Goal: Task Accomplishment & Management: Use online tool/utility

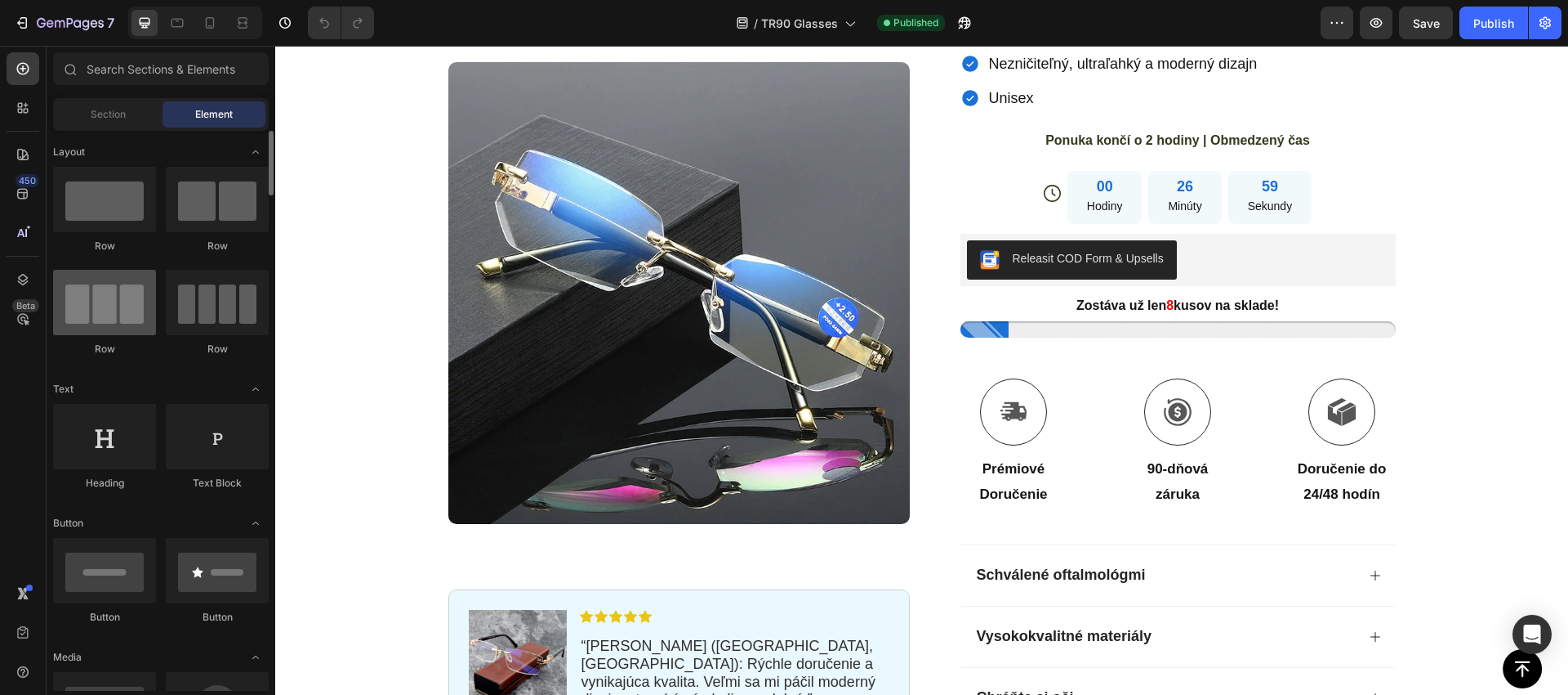
scroll to position [423, 0]
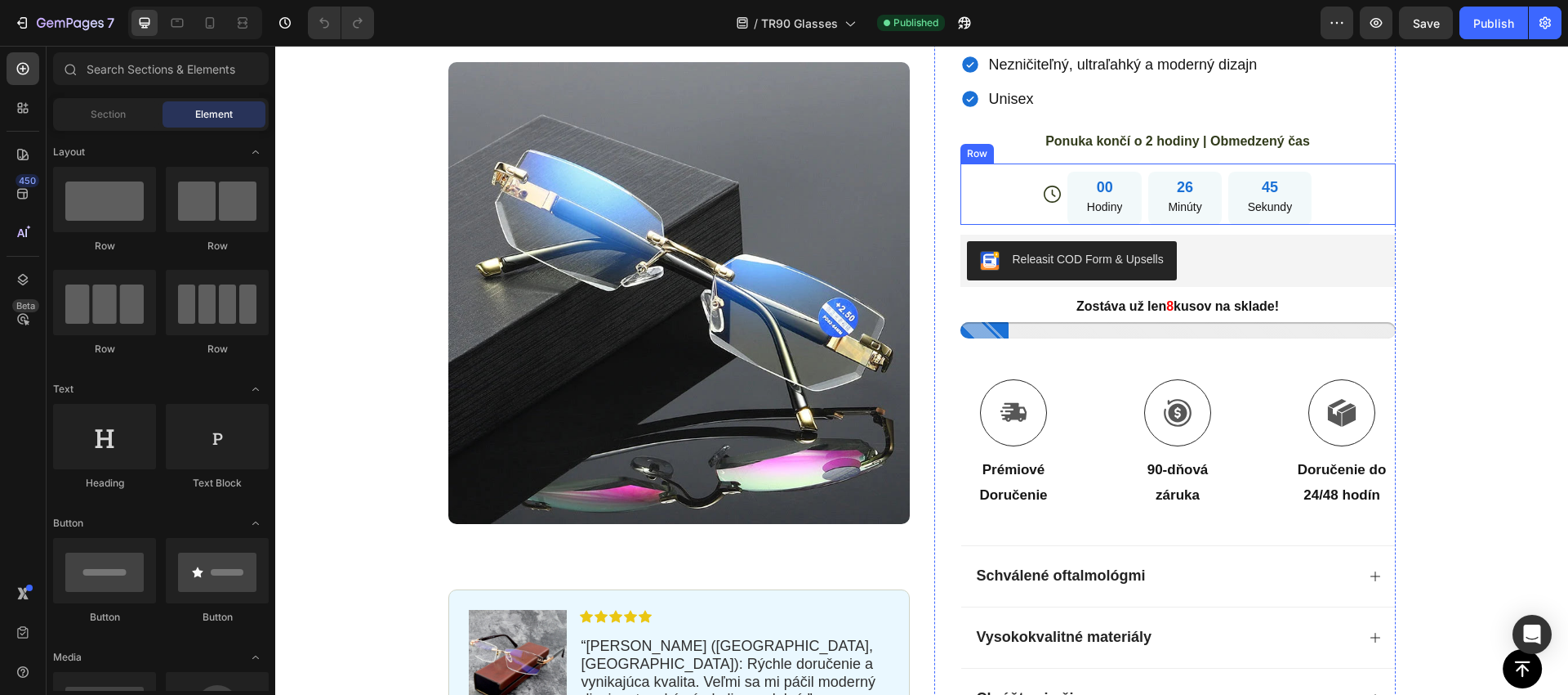
click at [1009, 180] on div "Icon 00 Hodiny 26 Minúty 45 Sekundy Countdown Timer Row" at bounding box center [1178, 194] width 435 height 61
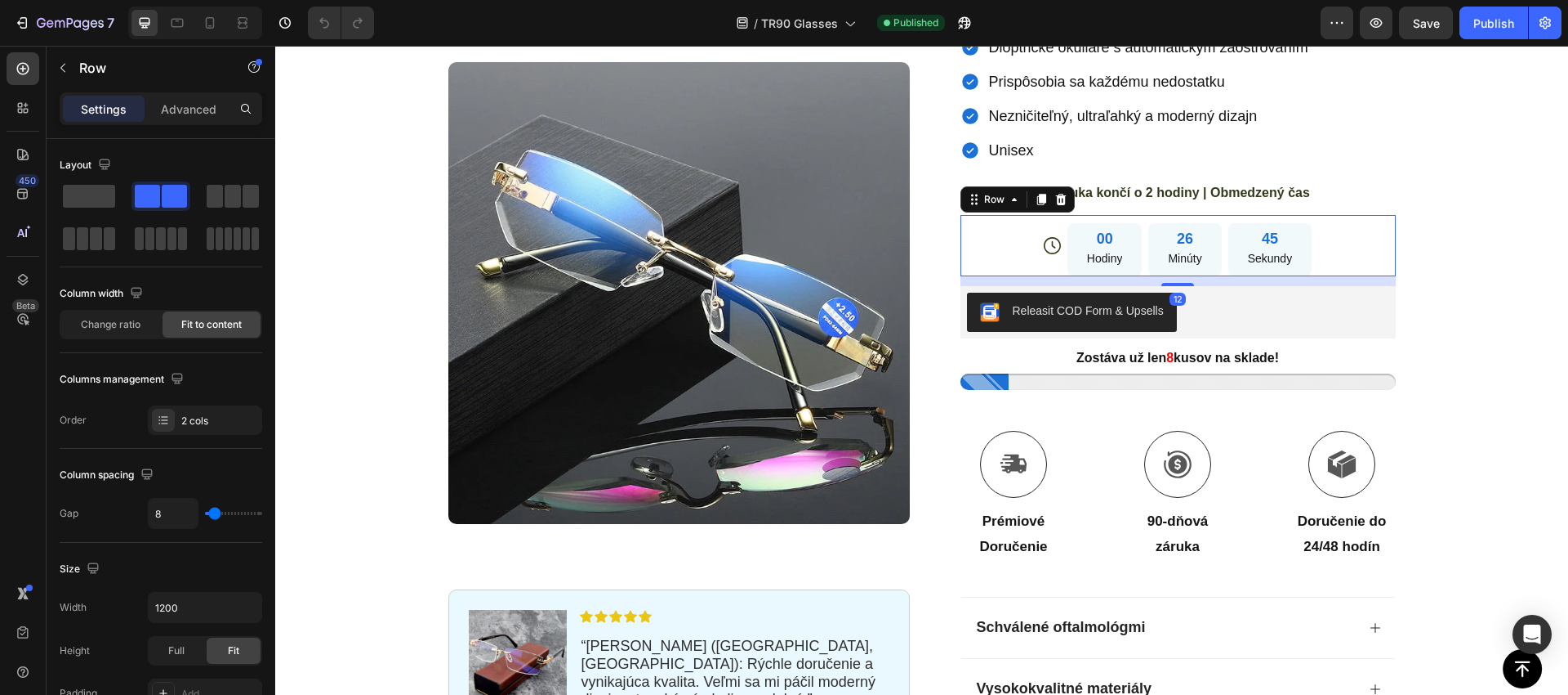
scroll to position [349, 0]
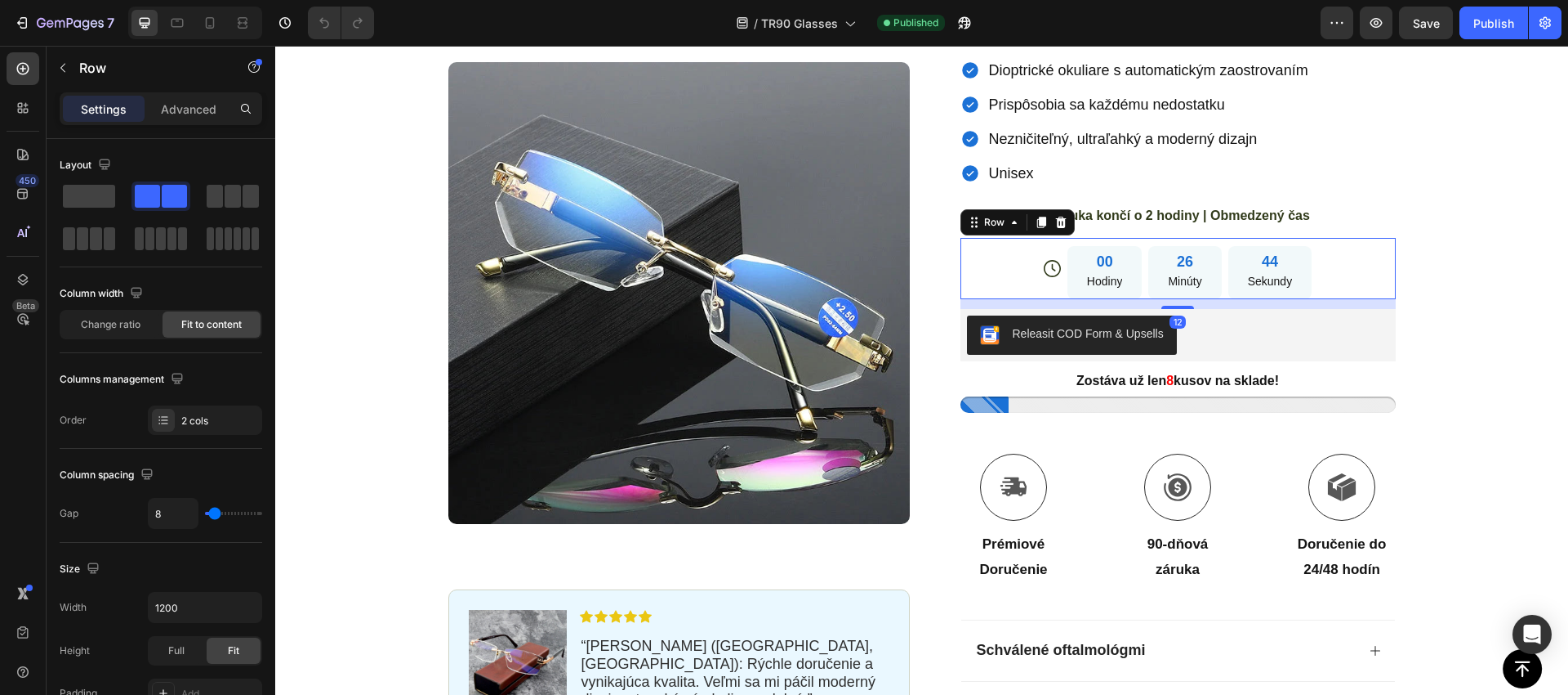
click at [1059, 216] on icon at bounding box center [1061, 221] width 11 height 11
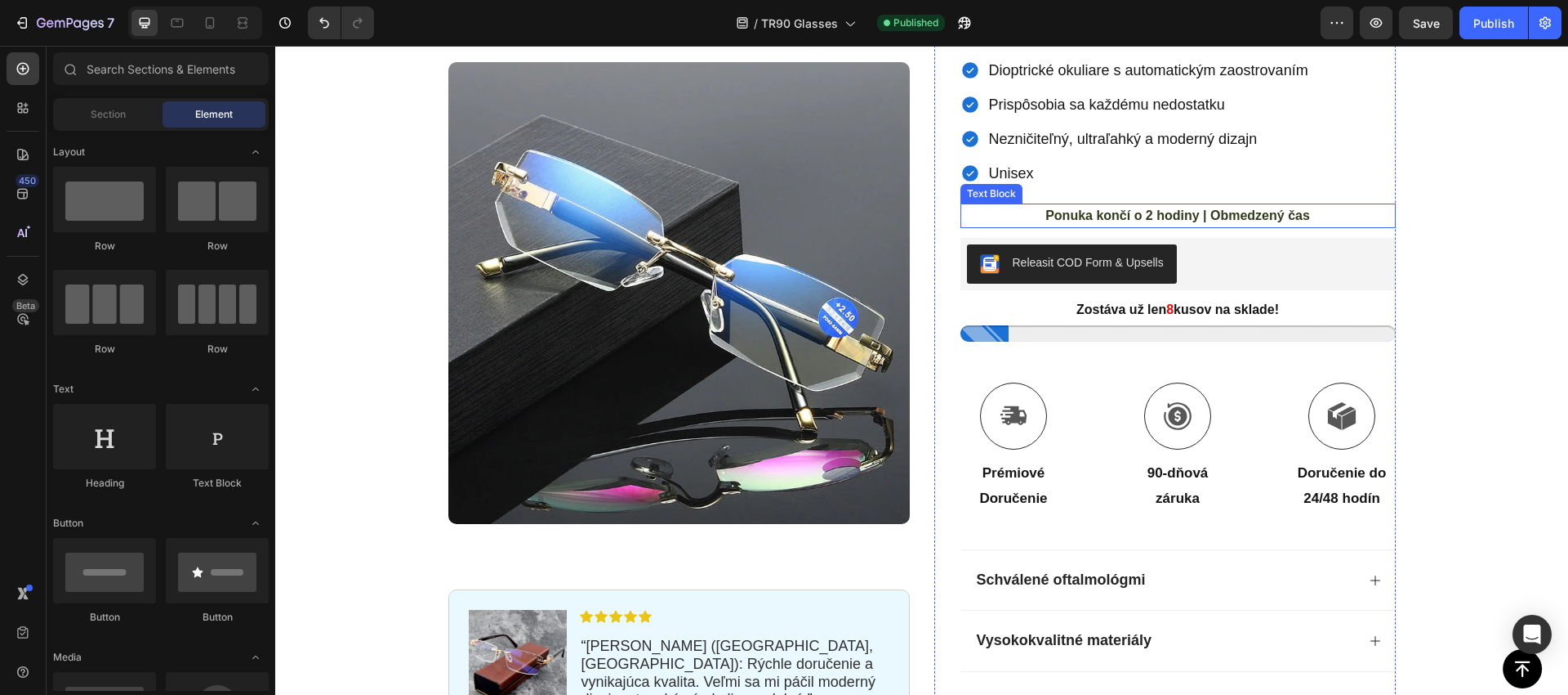
click at [1061, 217] on span "Ponuka končí o 2 hodiny | Obmedzený čas" at bounding box center [1178, 216] width 265 height 14
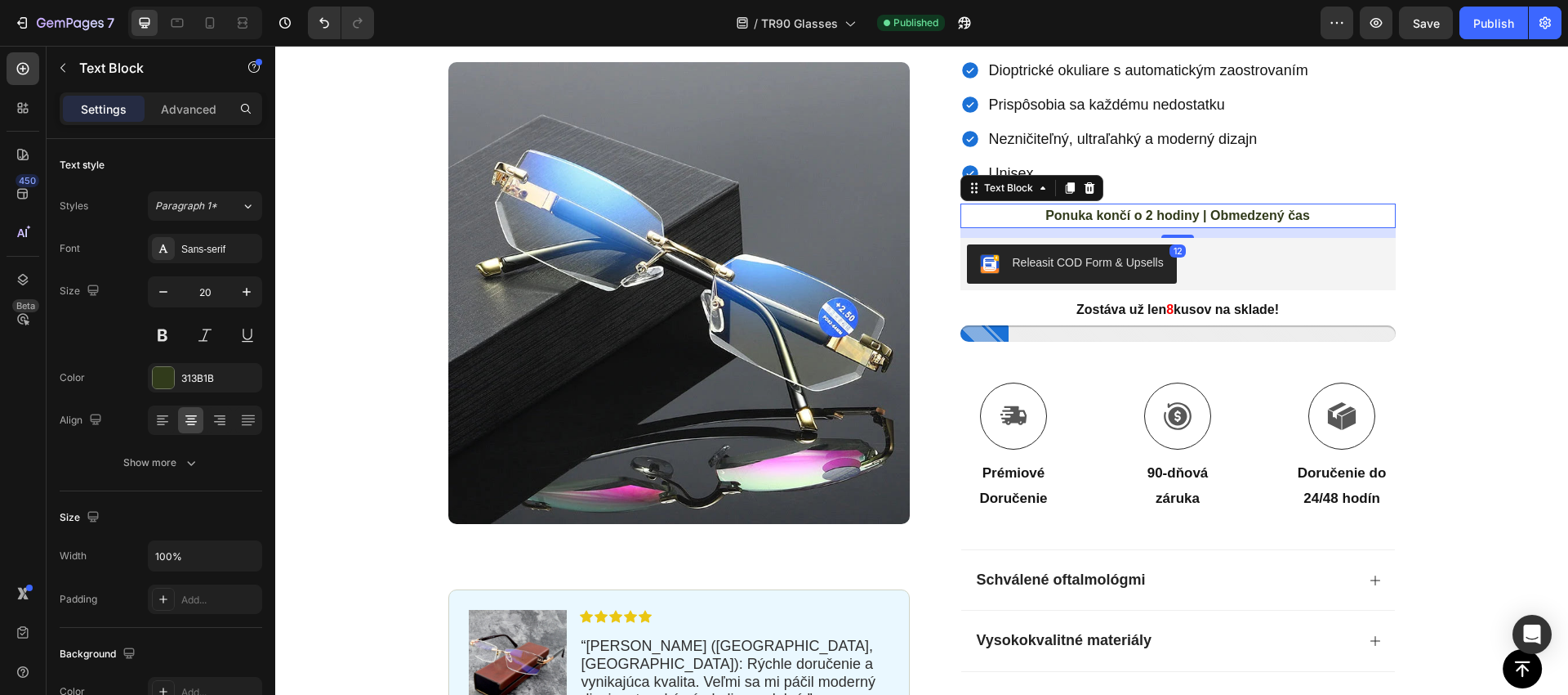
click at [1094, 183] on icon at bounding box center [1089, 188] width 13 height 13
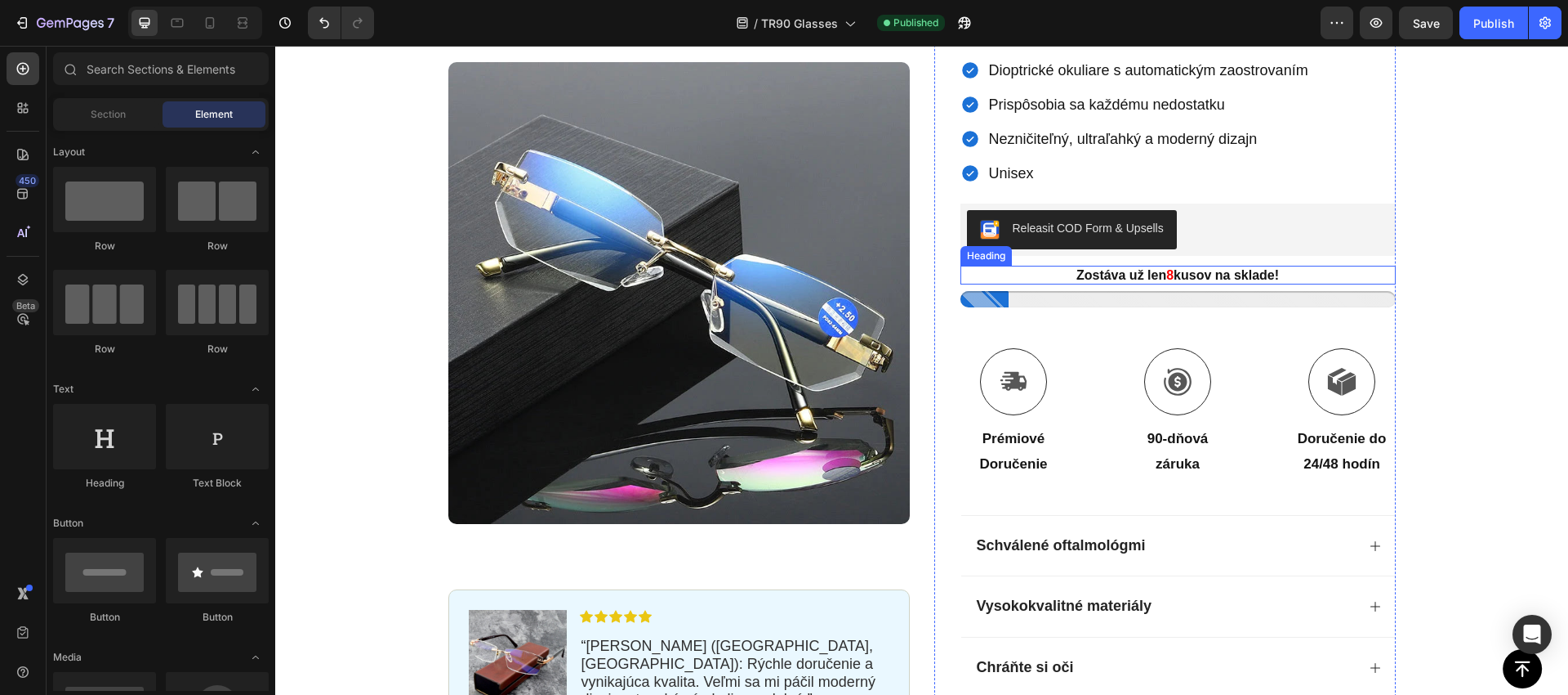
click at [1063, 273] on h2 "Zostáva už len 8 kusov na sklade!" at bounding box center [1178, 275] width 435 height 20
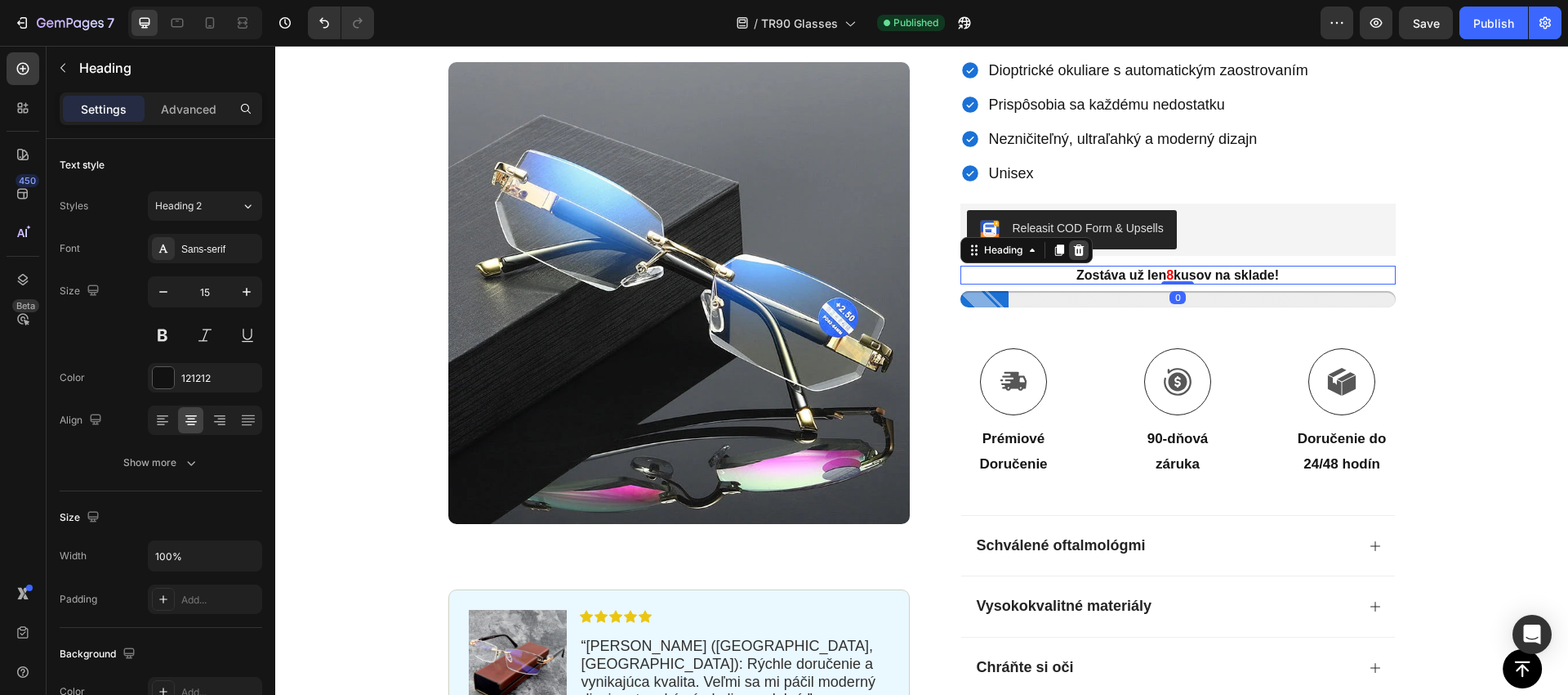
click at [1078, 250] on icon at bounding box center [1079, 249] width 13 height 13
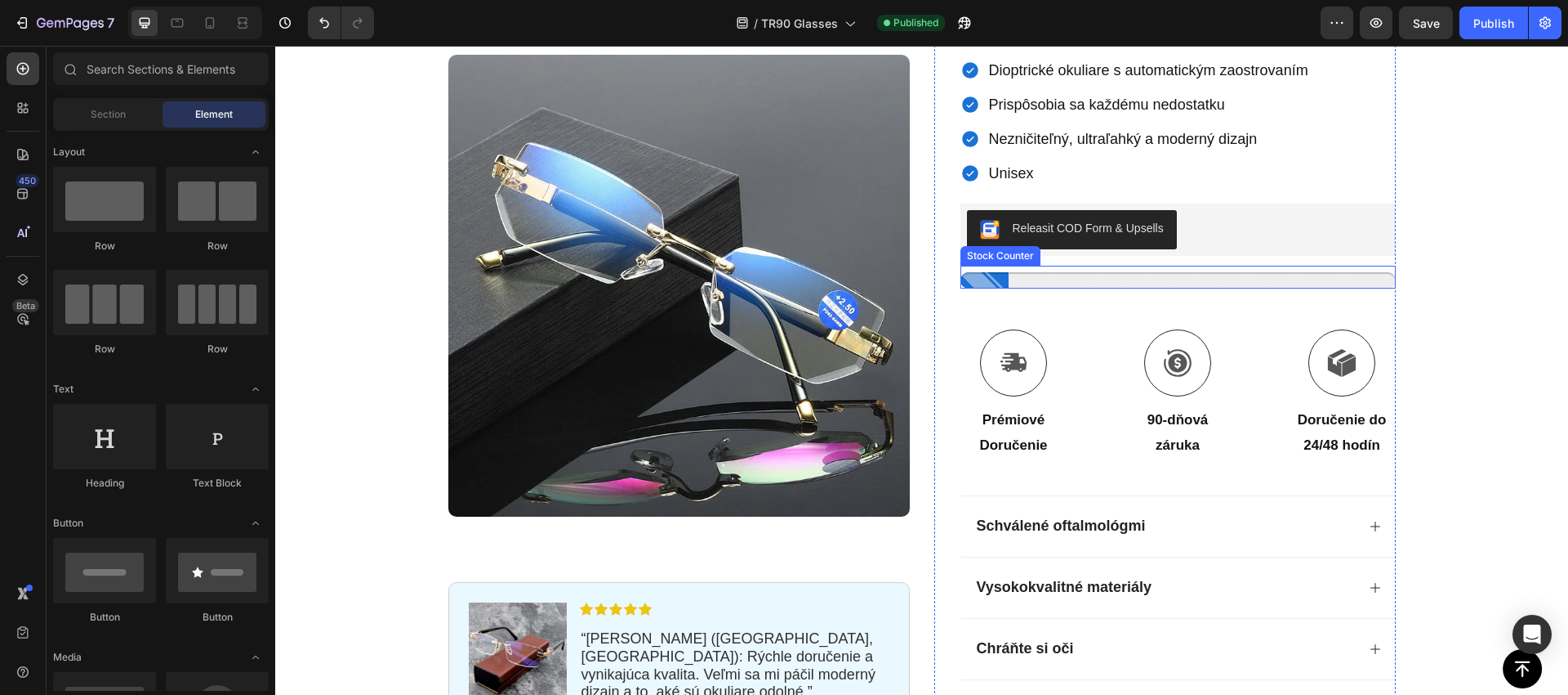
click at [1078, 273] on div at bounding box center [1178, 280] width 435 height 16
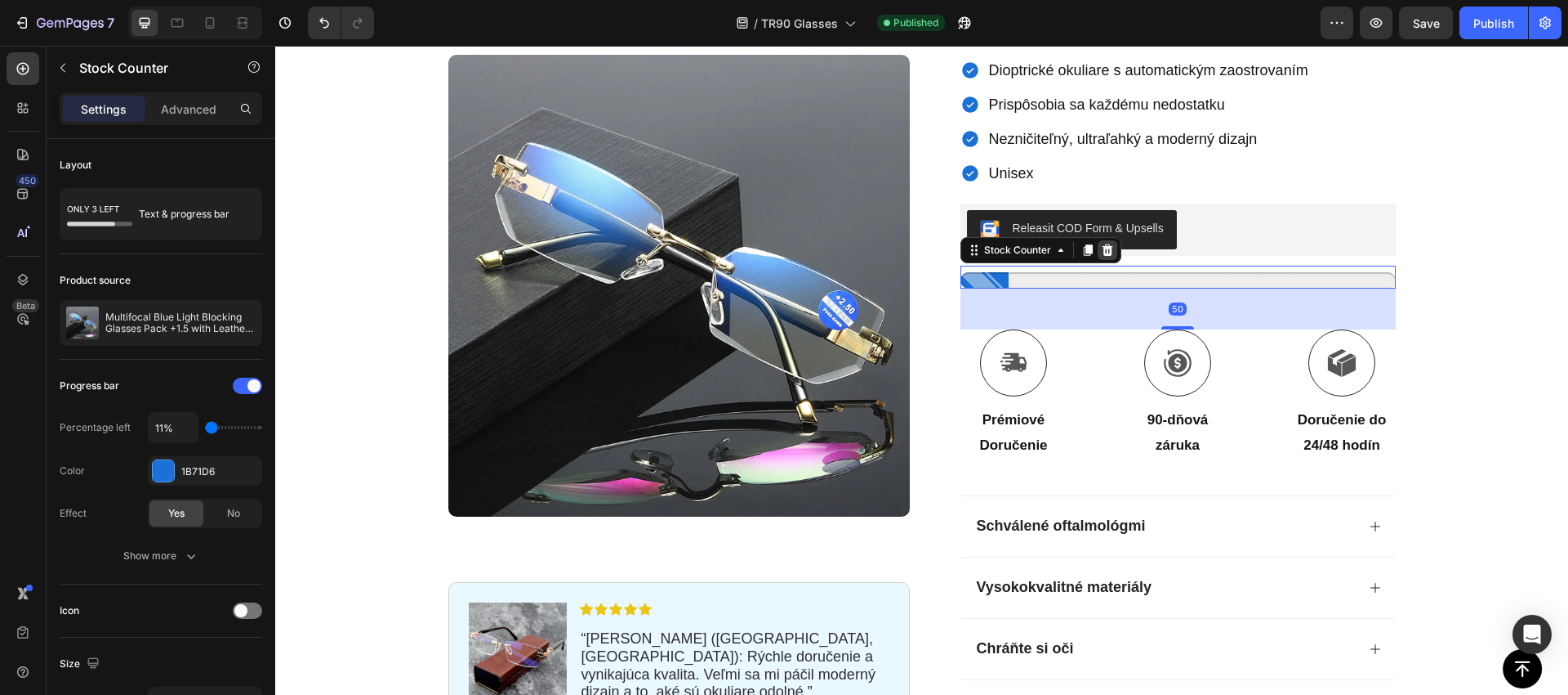
click at [1113, 248] on icon at bounding box center [1107, 249] width 13 height 13
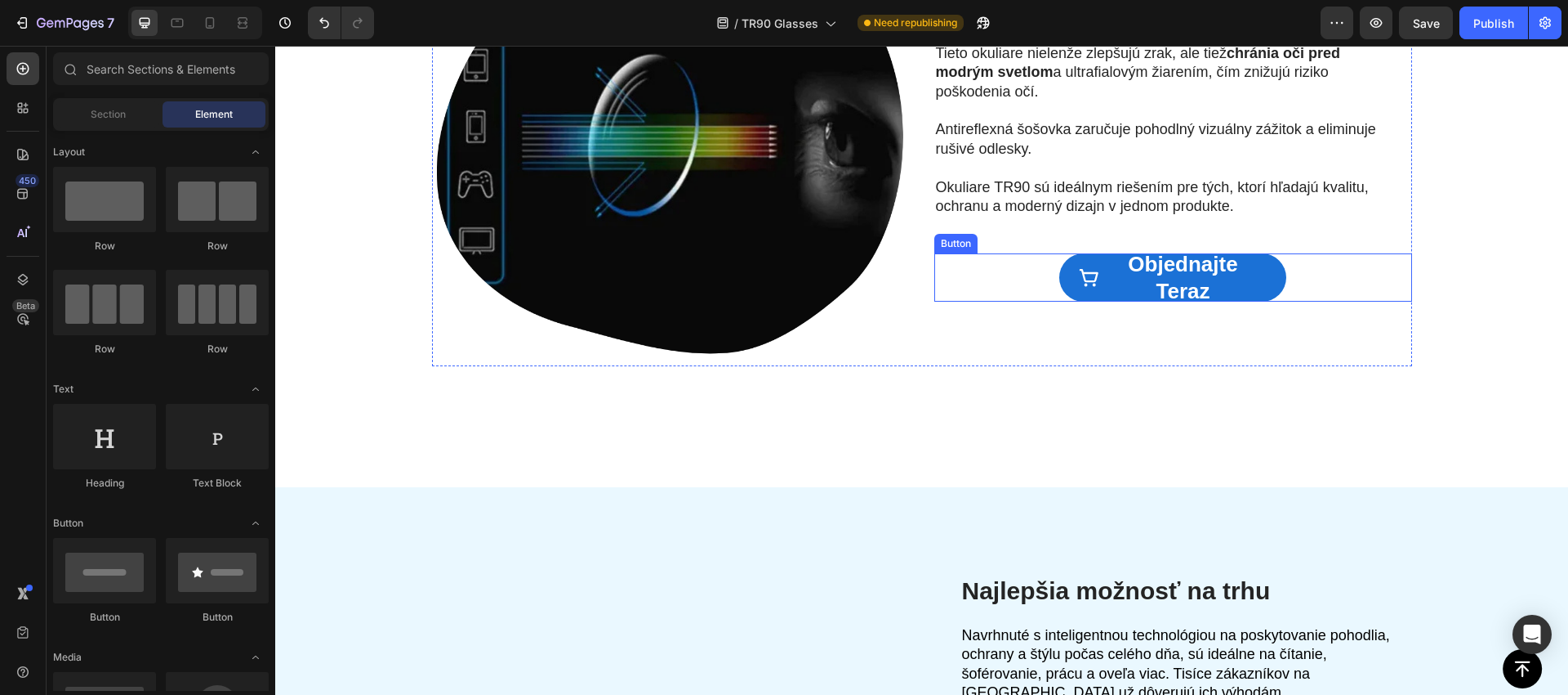
scroll to position [2237, 0]
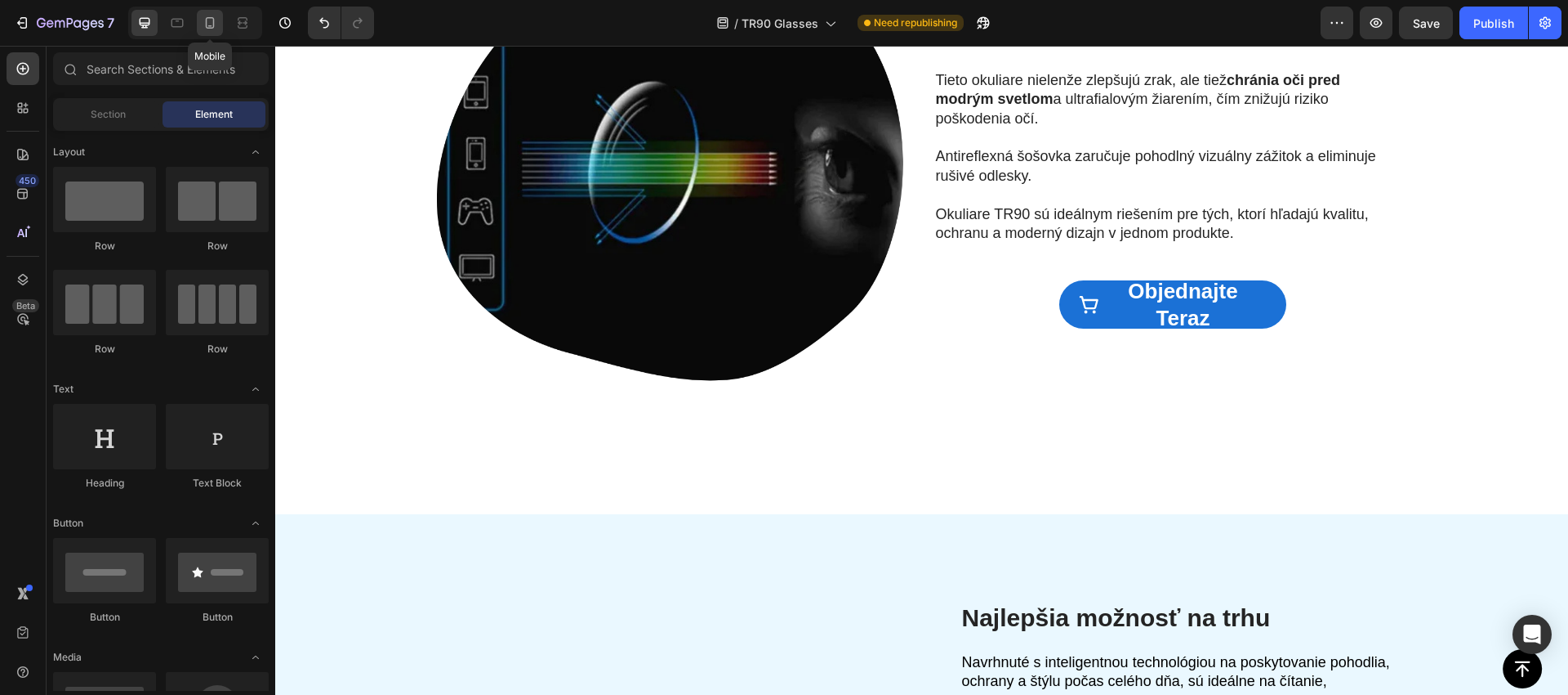
click at [205, 31] on icon at bounding box center [209, 22] width 16 height 16
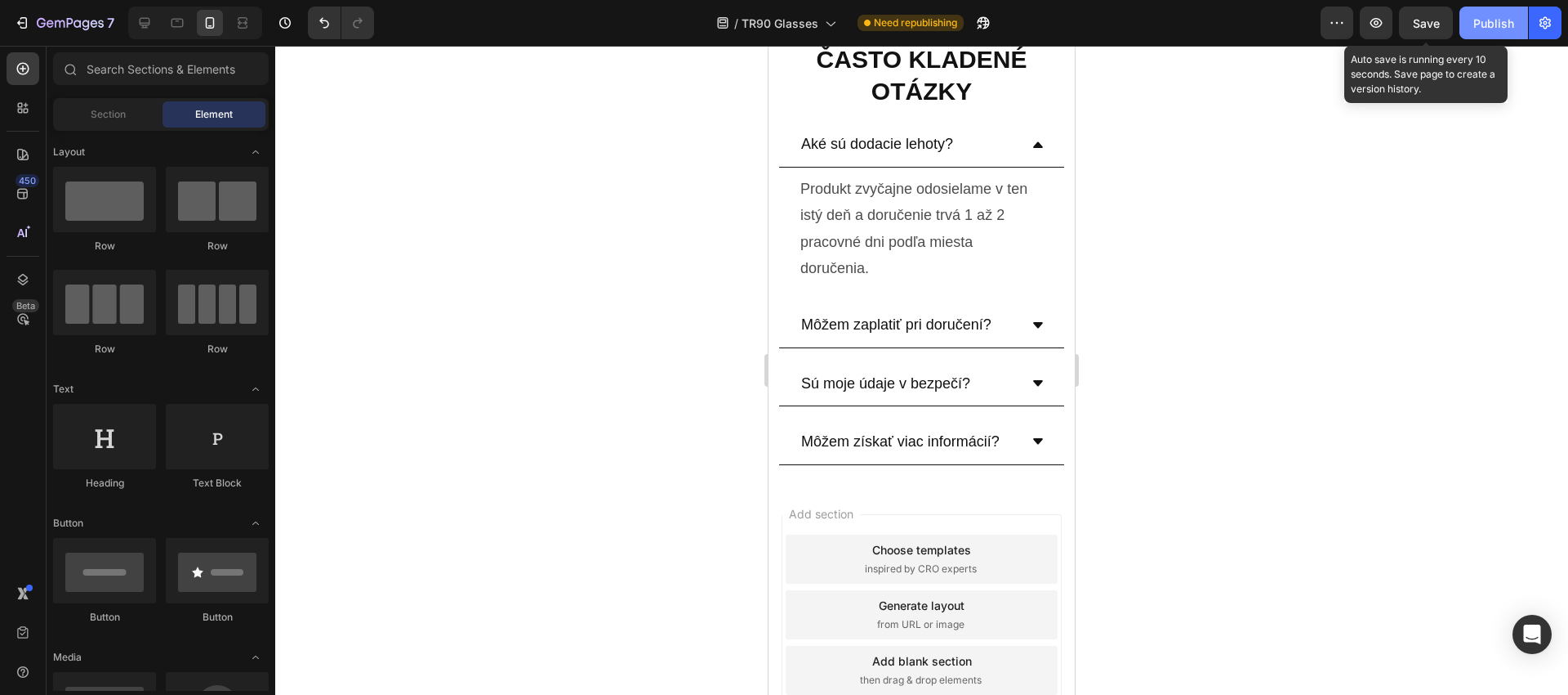
scroll to position [8037, 0]
click at [1484, 31] on div "Publish" at bounding box center [1494, 23] width 41 height 17
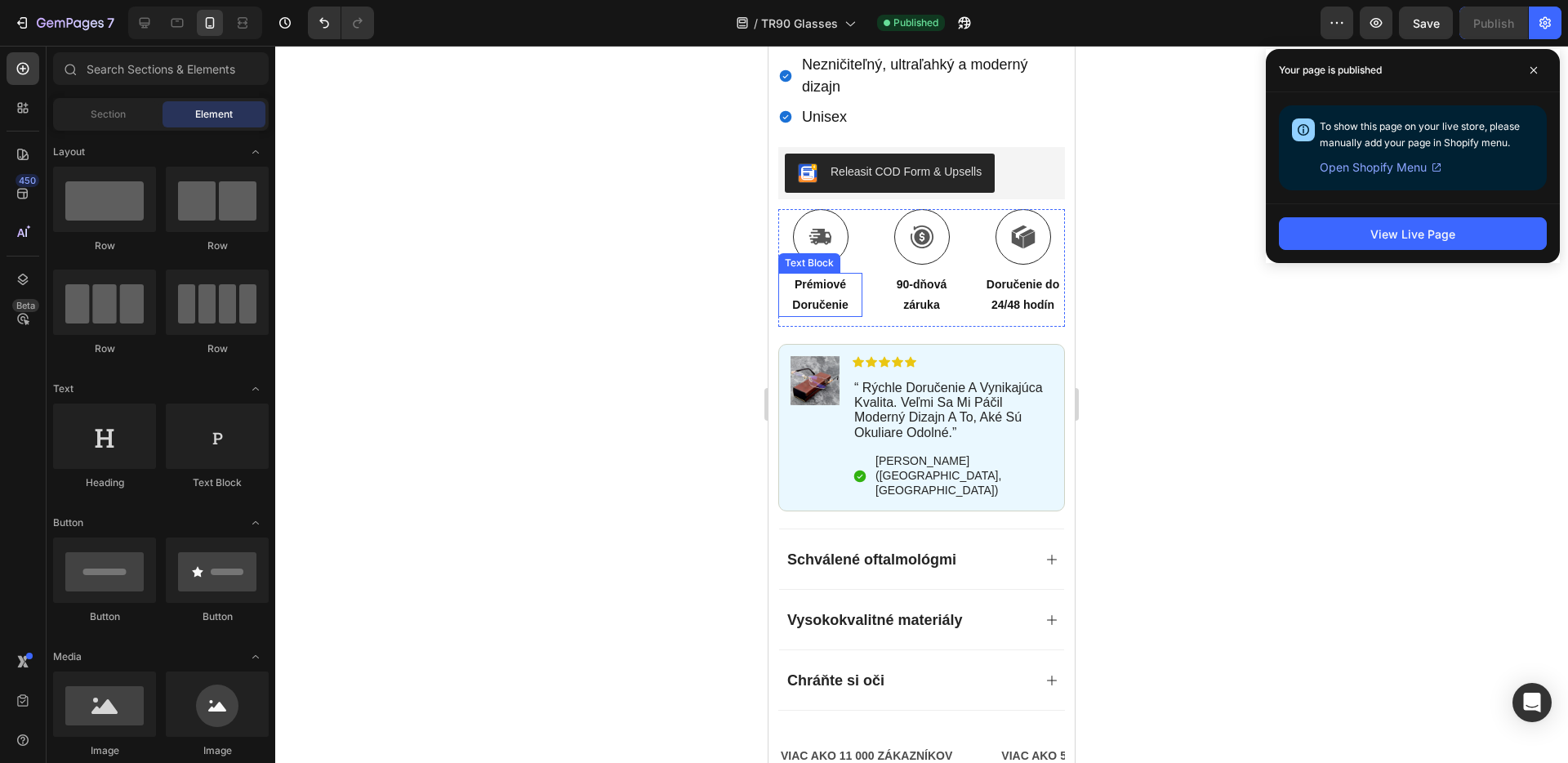
scroll to position [684, 0]
